Goal: Check status

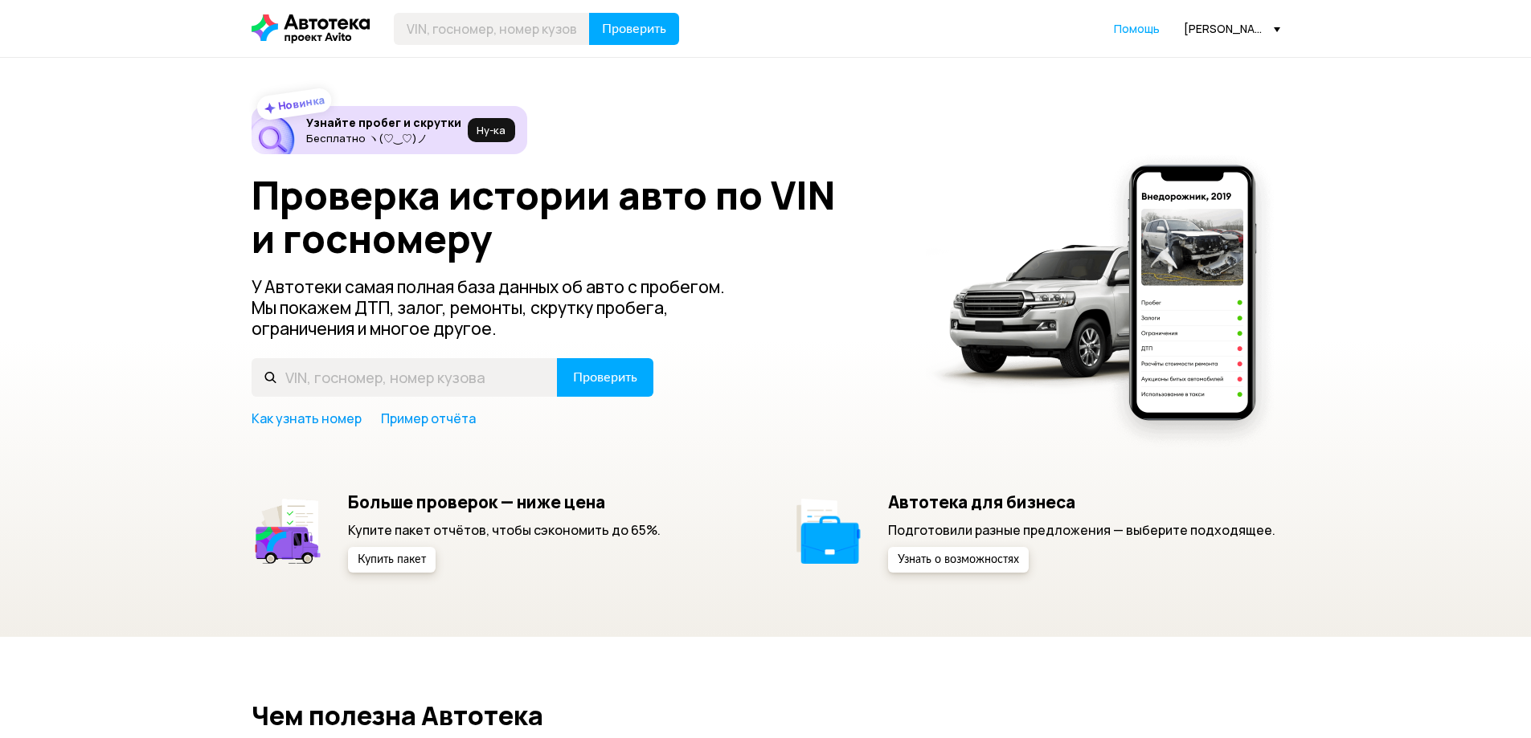
click at [548, 51] on header "Проверить Помощь [PERSON_NAME][EMAIL_ADDRESS][DOMAIN_NAME]" at bounding box center [765, 28] width 1531 height 57
click at [568, 34] on input "text" at bounding box center [492, 29] width 196 height 32
paste input "[US_VEHICLE_IDENTIFICATION_NUMBER]"
type input "[US_VEHICLE_IDENTIFICATION_NUMBER]"
click at [632, 29] on span "Проверить" at bounding box center [634, 28] width 64 height 13
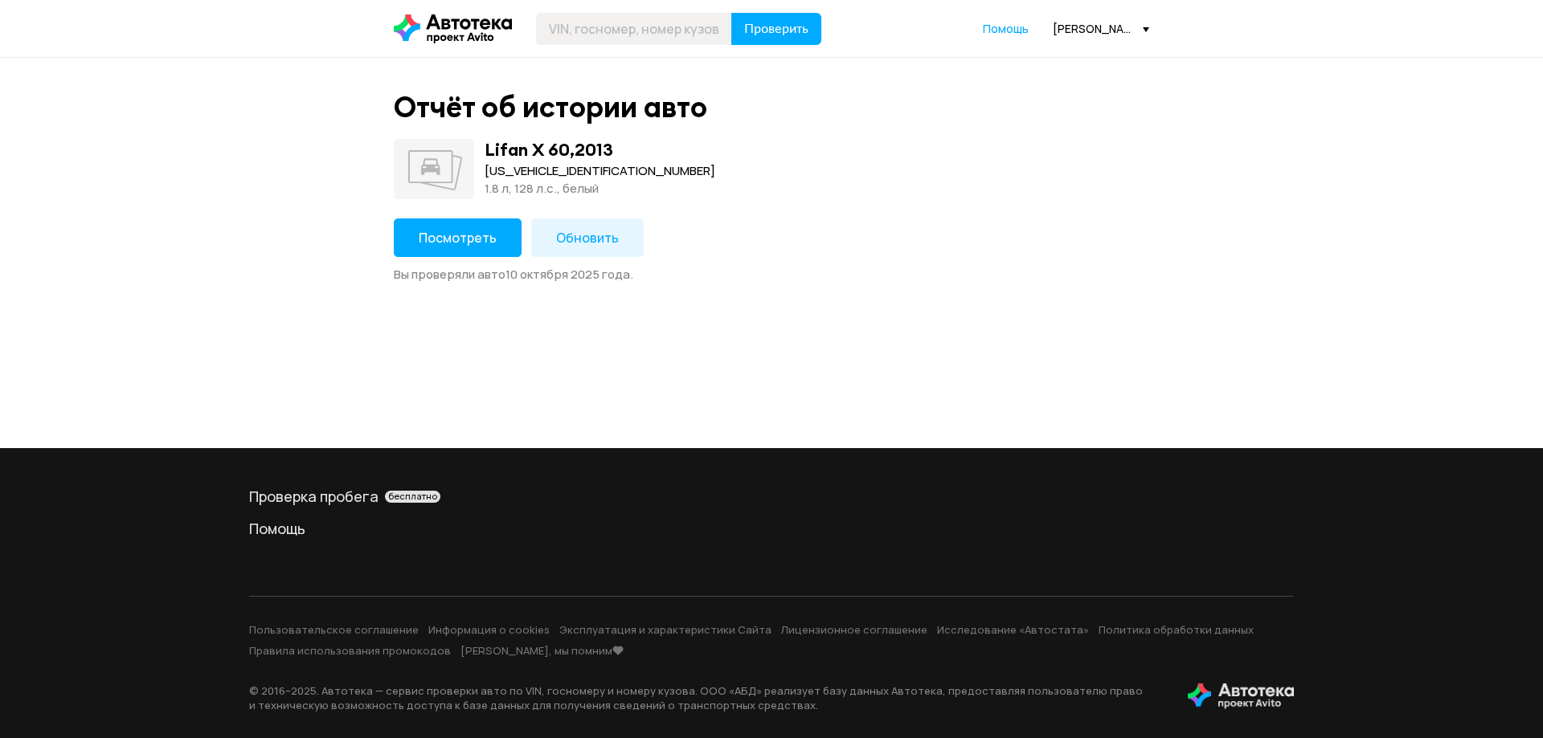
click at [496, 224] on button "Посмотреть" at bounding box center [458, 238] width 128 height 39
